Goal: Task Accomplishment & Management: Use online tool/utility

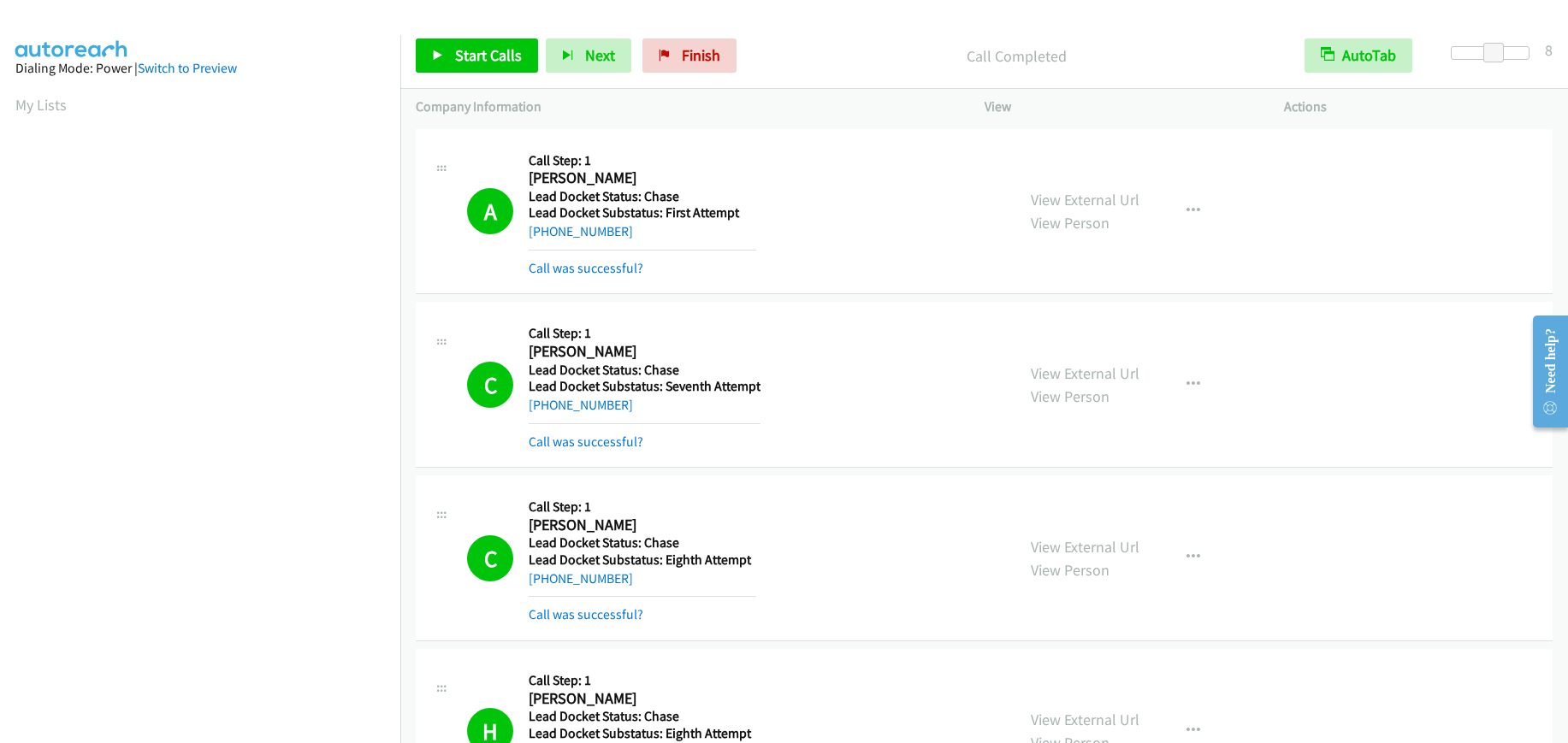
scroll to position [216, 0]
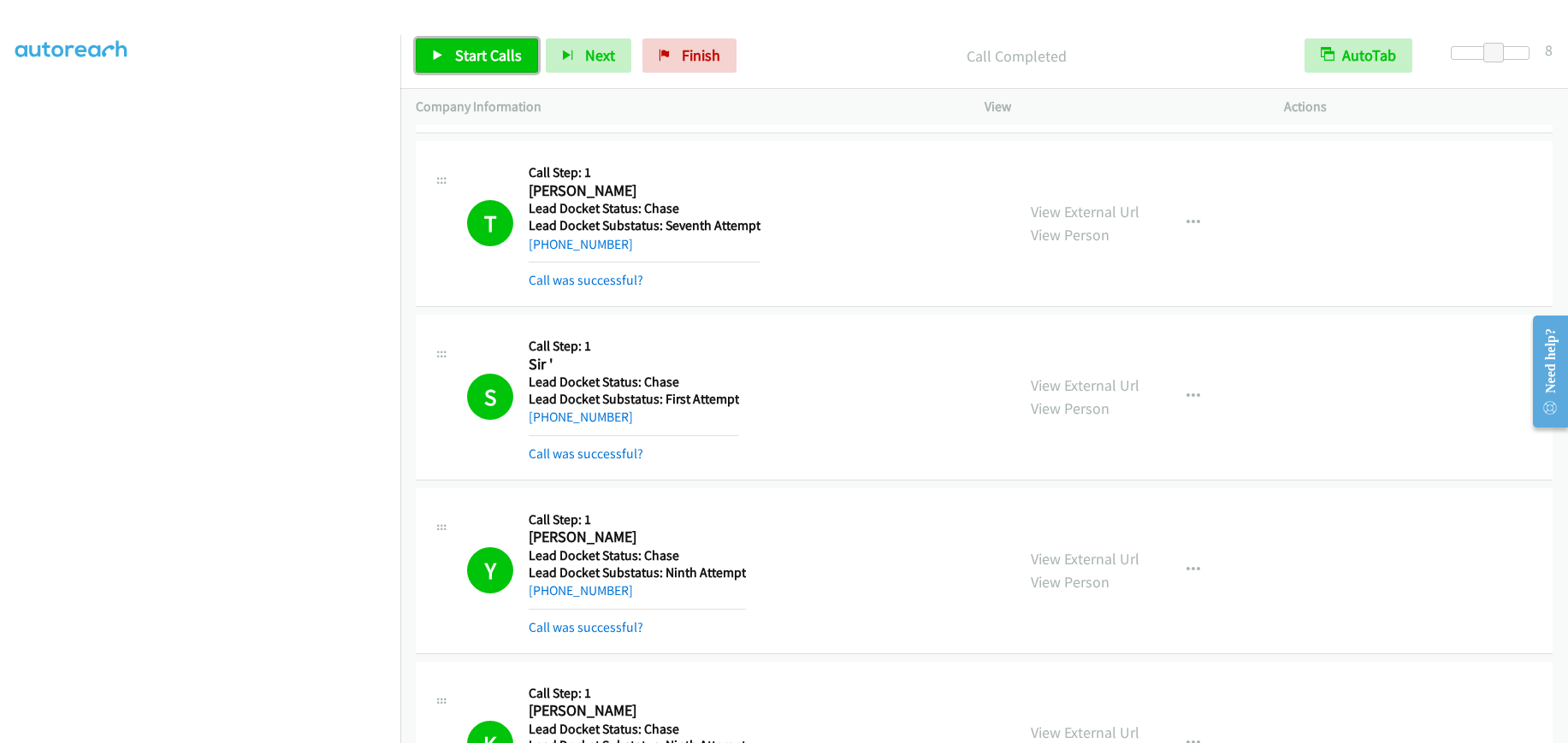
click at [496, 61] on span "Start Calls" at bounding box center [488, 55] width 67 height 20
click at [447, 49] on link "Pause" at bounding box center [462, 55] width 94 height 34
click at [463, 48] on span "Start Calls" at bounding box center [488, 55] width 67 height 20
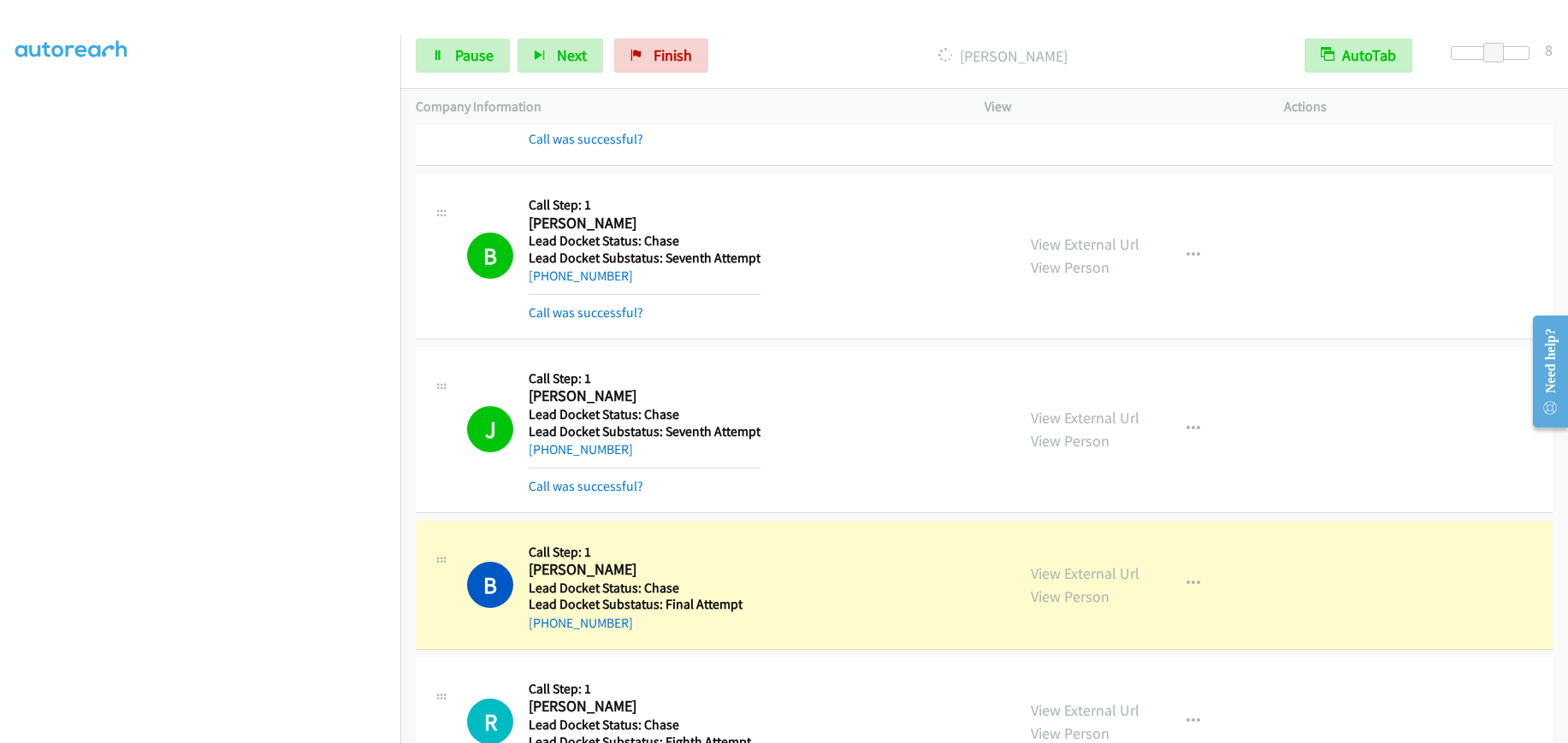
scroll to position [5718, 0]
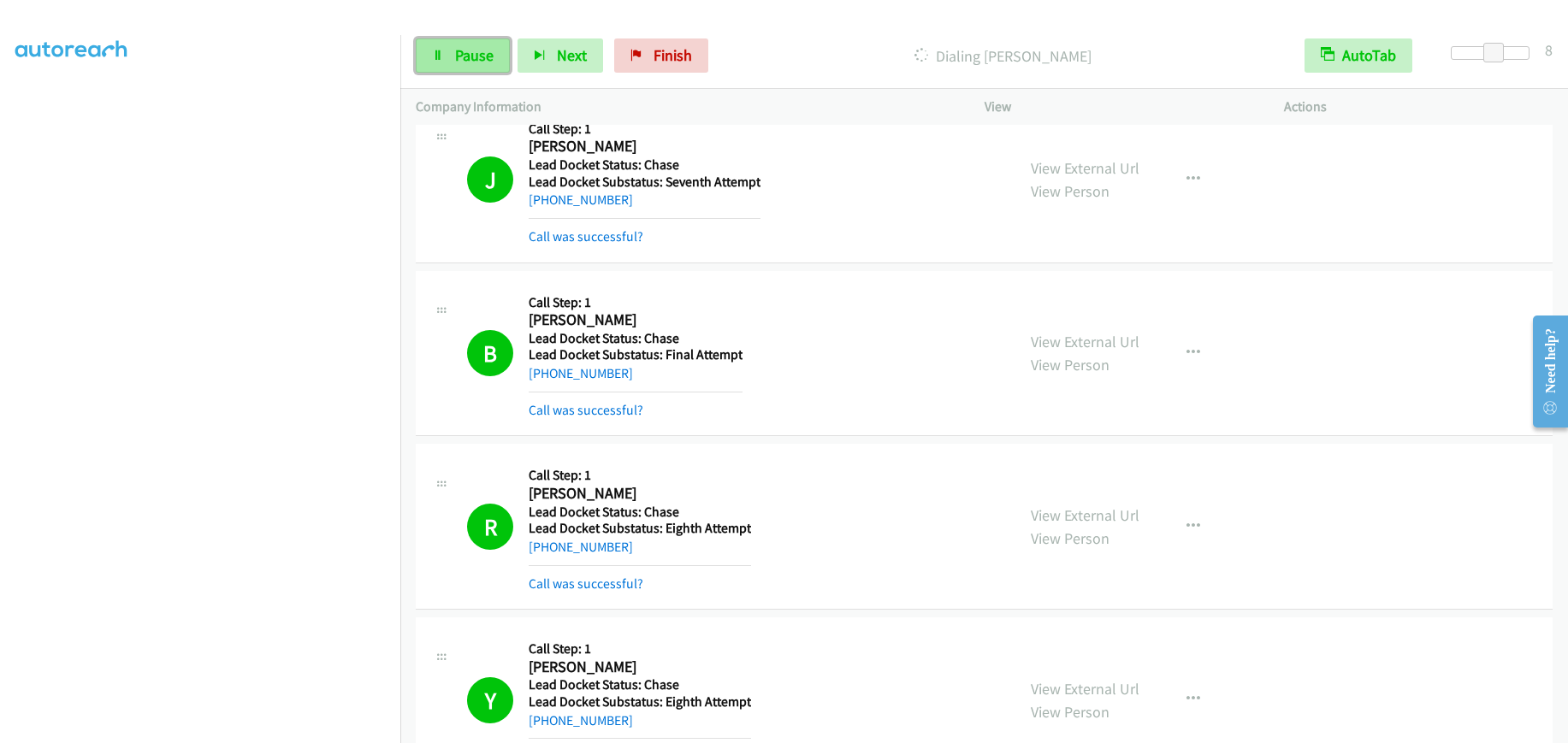
click at [459, 68] on link "Pause" at bounding box center [462, 55] width 94 height 34
click at [468, 56] on span "Start Calls" at bounding box center [488, 55] width 67 height 20
click at [480, 58] on span "Pause" at bounding box center [474, 55] width 38 height 20
